Goal: Browse casually

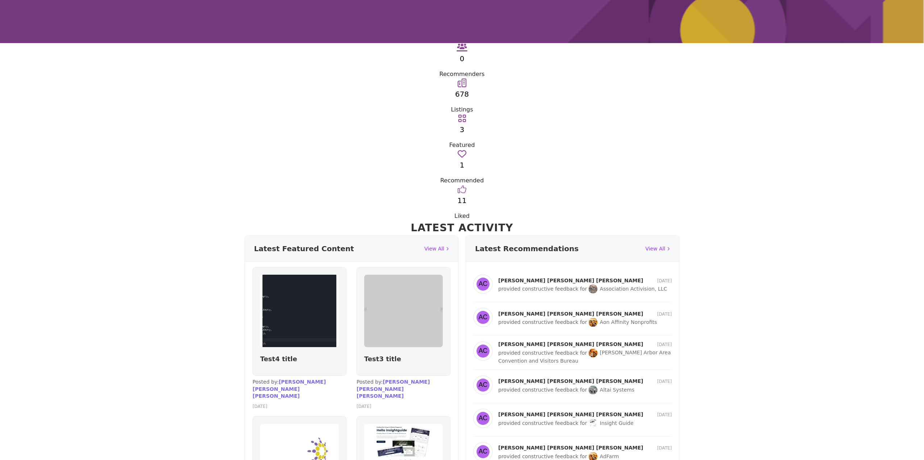
scroll to position [109, 0]
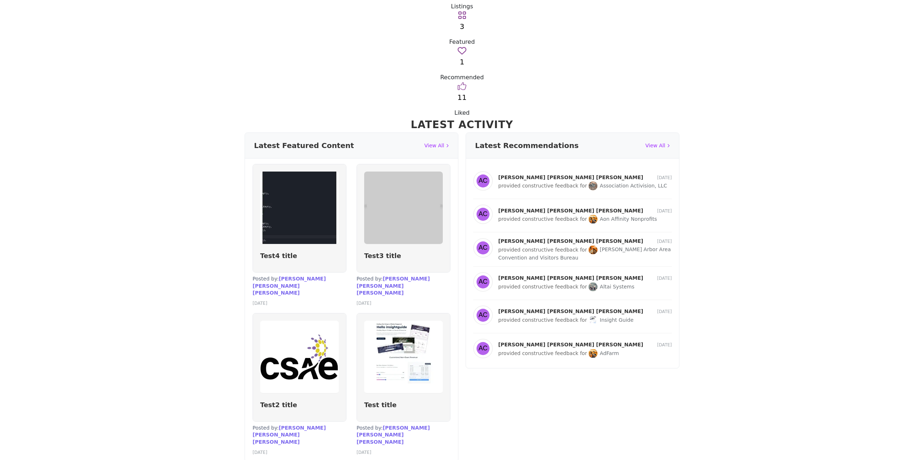
scroll to position [67, 0]
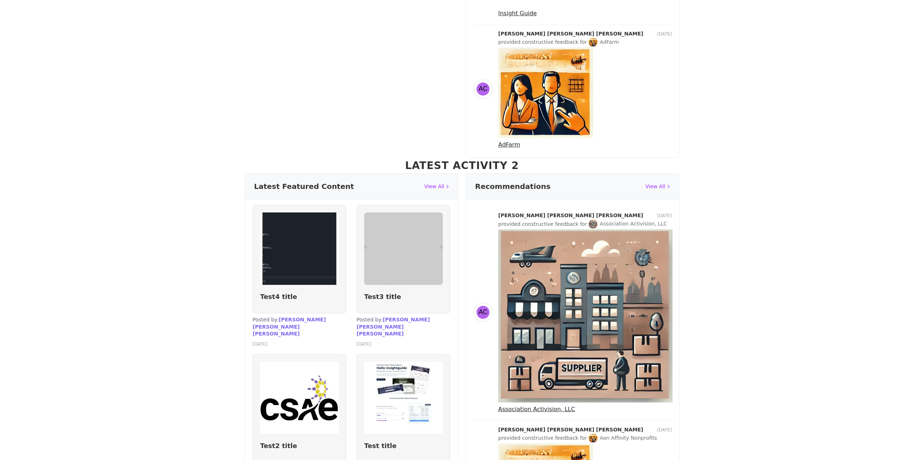
scroll to position [1449, 0]
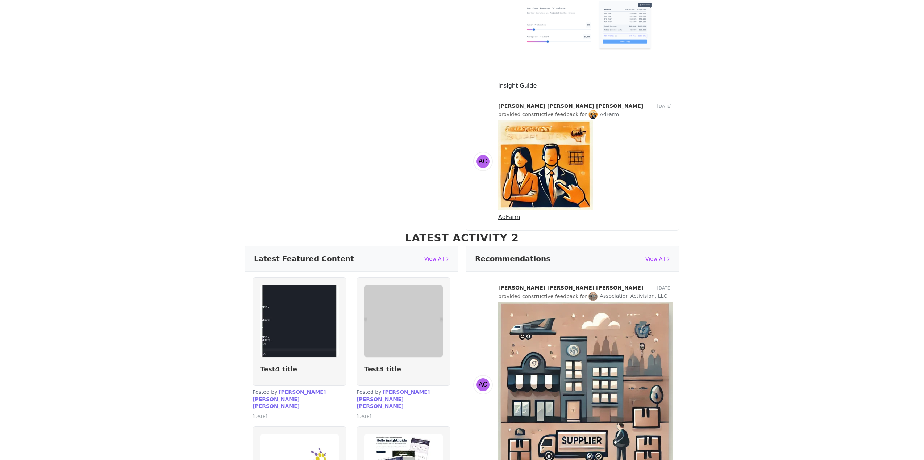
drag, startPoint x: 657, startPoint y: 181, endPoint x: 655, endPoint y: 167, distance: 13.9
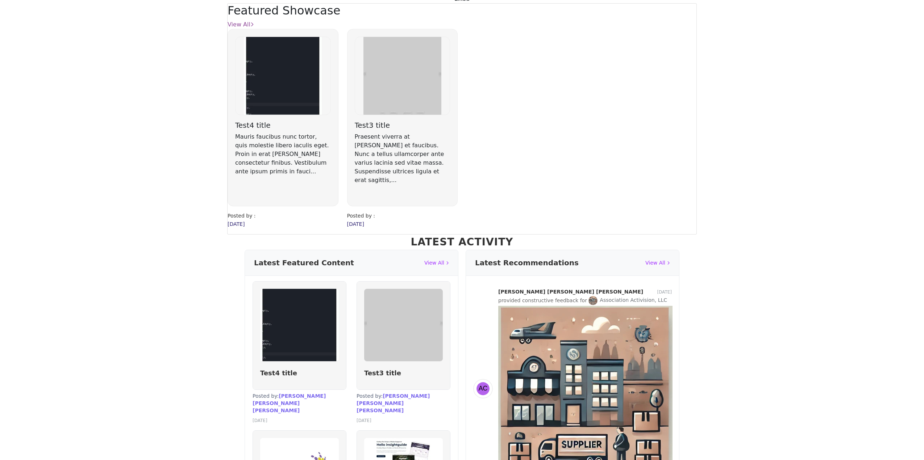
scroll to position [0, 0]
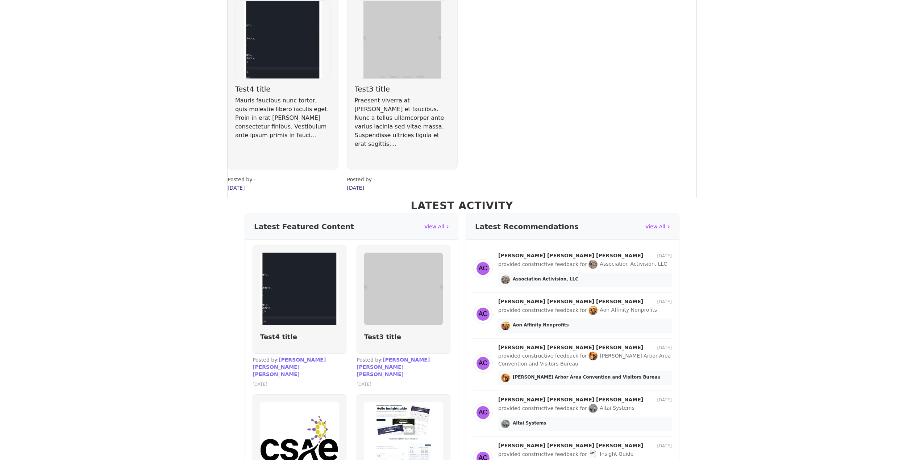
scroll to position [326, 0]
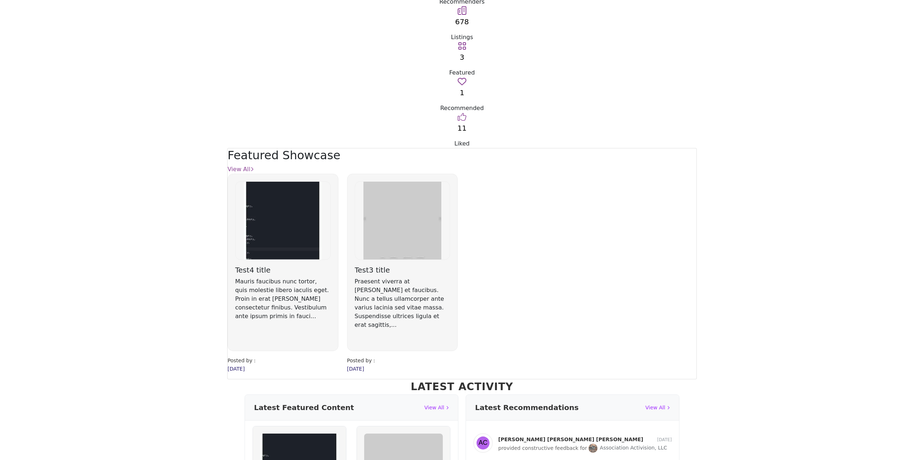
scroll to position [109, 0]
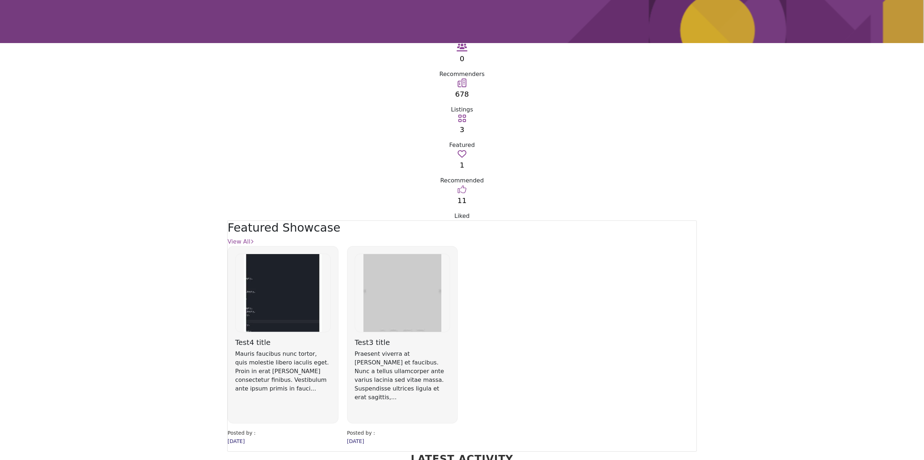
scroll to position [72, 0]
